Goal: Find specific page/section: Find specific page/section

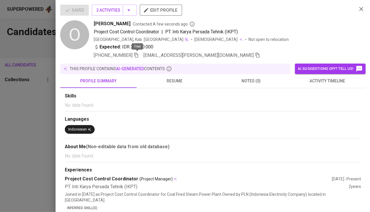
click at [39, 67] on div at bounding box center [185, 106] width 370 height 212
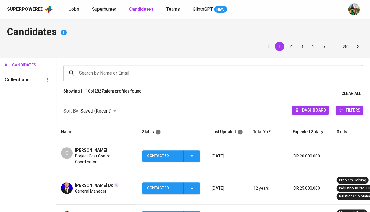
click at [95, 8] on span "Superhunter" at bounding box center [104, 9] width 24 height 6
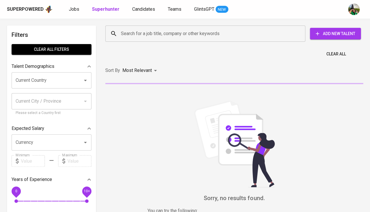
click at [127, 32] on input "Search for a job title, company or other keywords" at bounding box center [207, 33] width 175 height 11
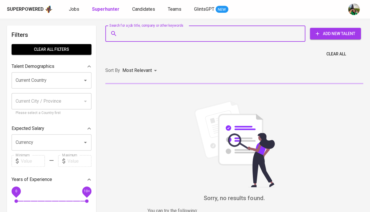
paste input "[PERSON_NAME]"
type input "[PERSON_NAME]"
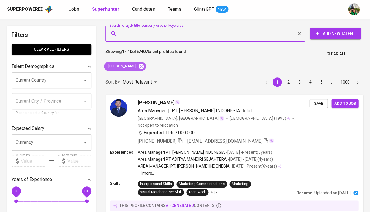
click at [139, 64] on icon at bounding box center [141, 65] width 5 height 5
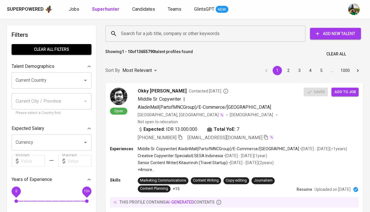
click at [152, 34] on input "Search for a job title, company or other keywords" at bounding box center [207, 33] width 175 height 11
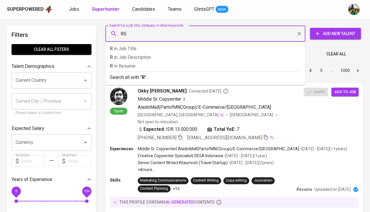
type input "RSM"
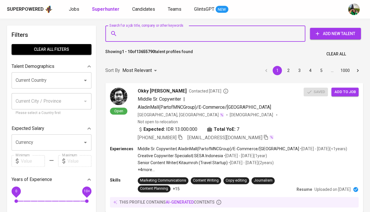
paste input "[PERSON_NAME]"
type input "[PERSON_NAME]"
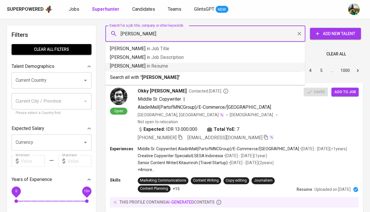
click at [151, 65] on span "in [GEOGRAPHIC_DATA]" at bounding box center [157, 66] width 21 height 6
